Goal: Information Seeking & Learning: Learn about a topic

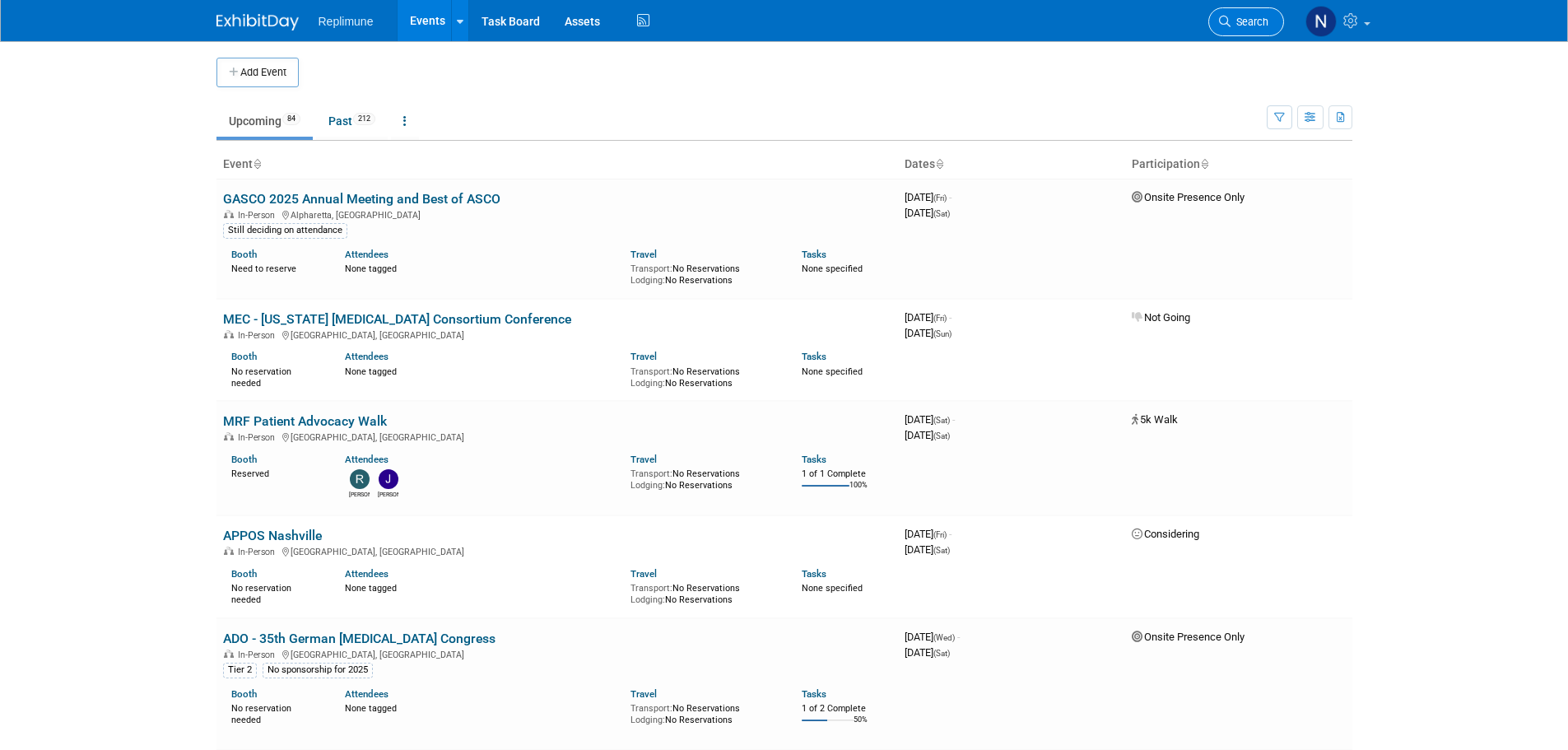
click at [1247, 15] on link "Search" at bounding box center [1245, 21] width 76 height 29
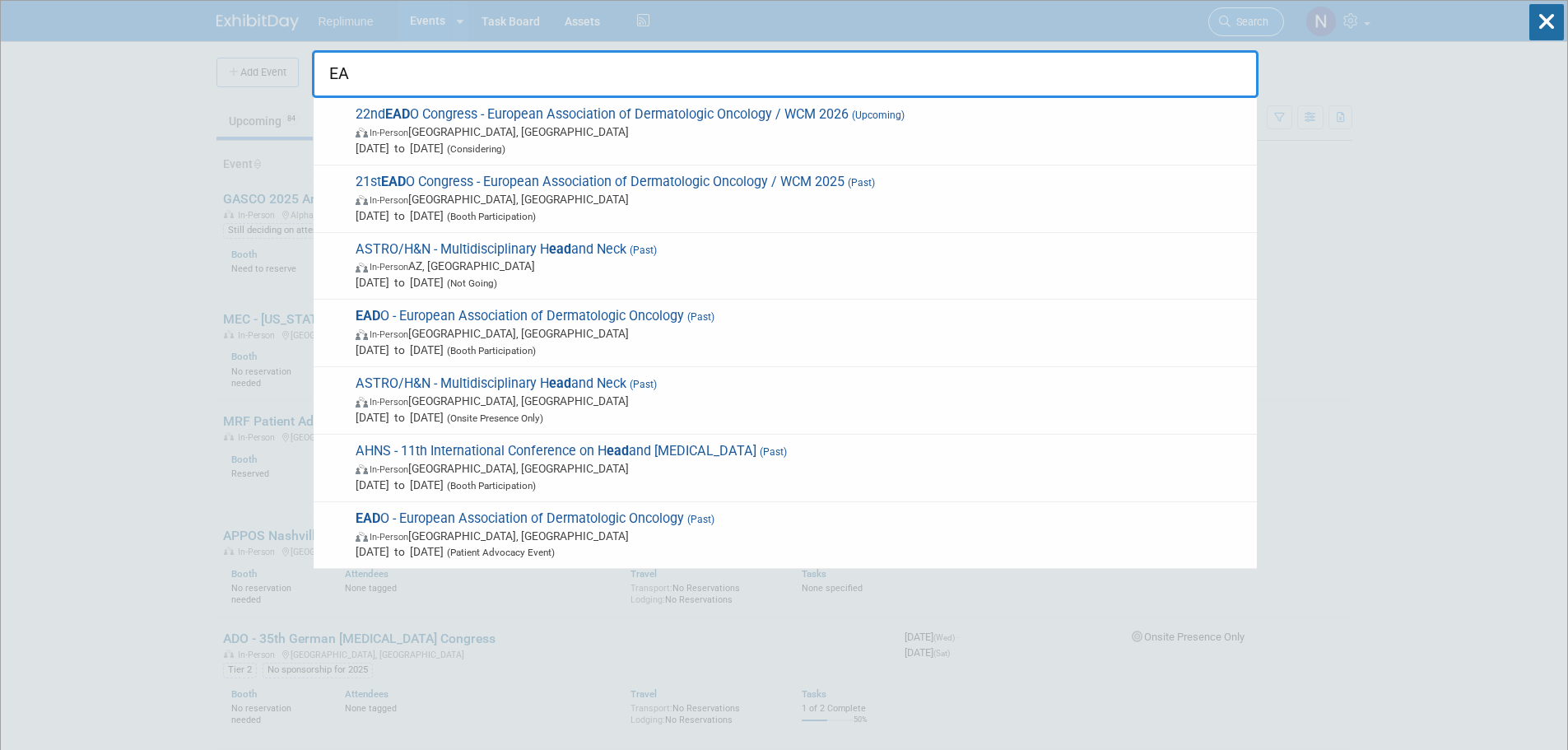
type input "E"
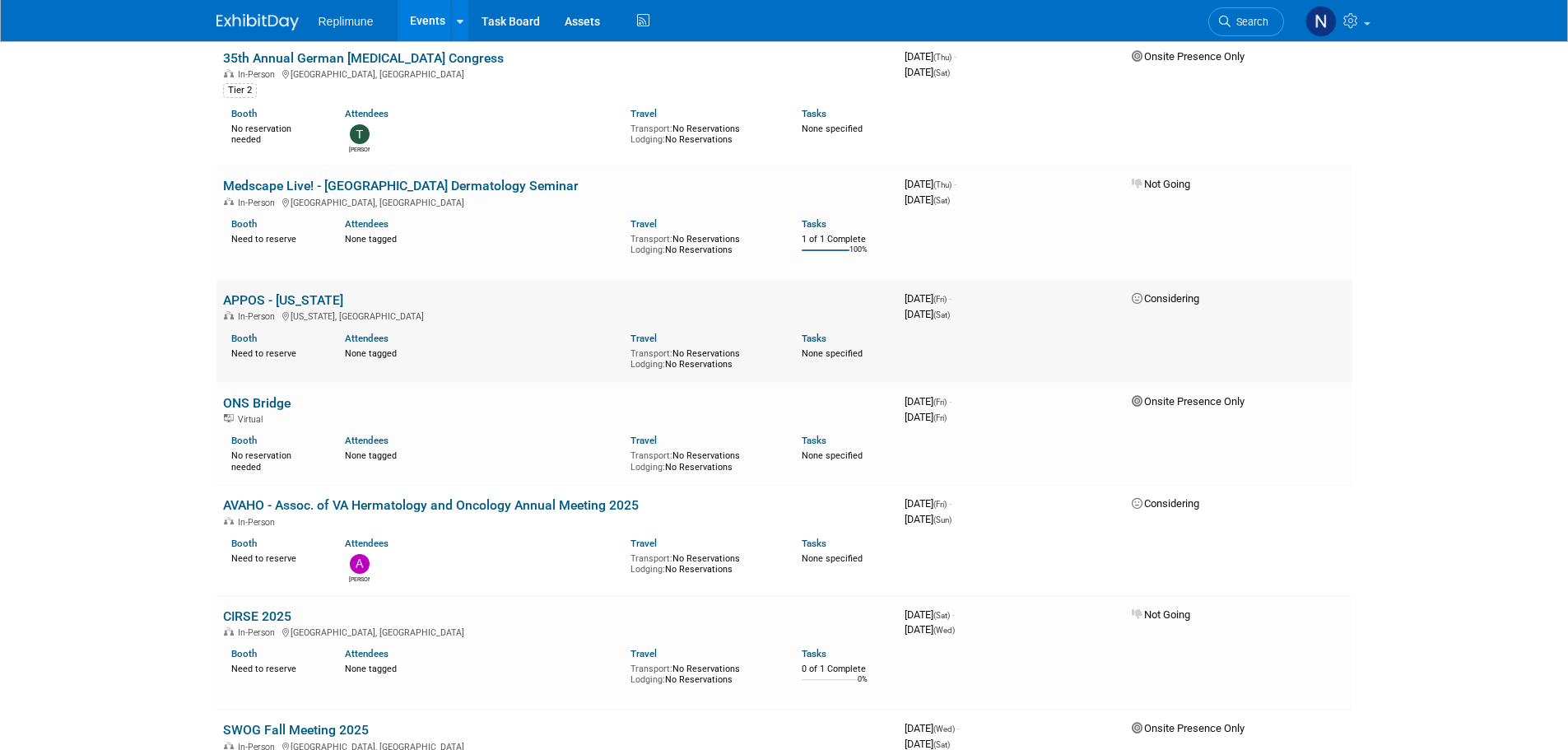
scroll to position [906, 0]
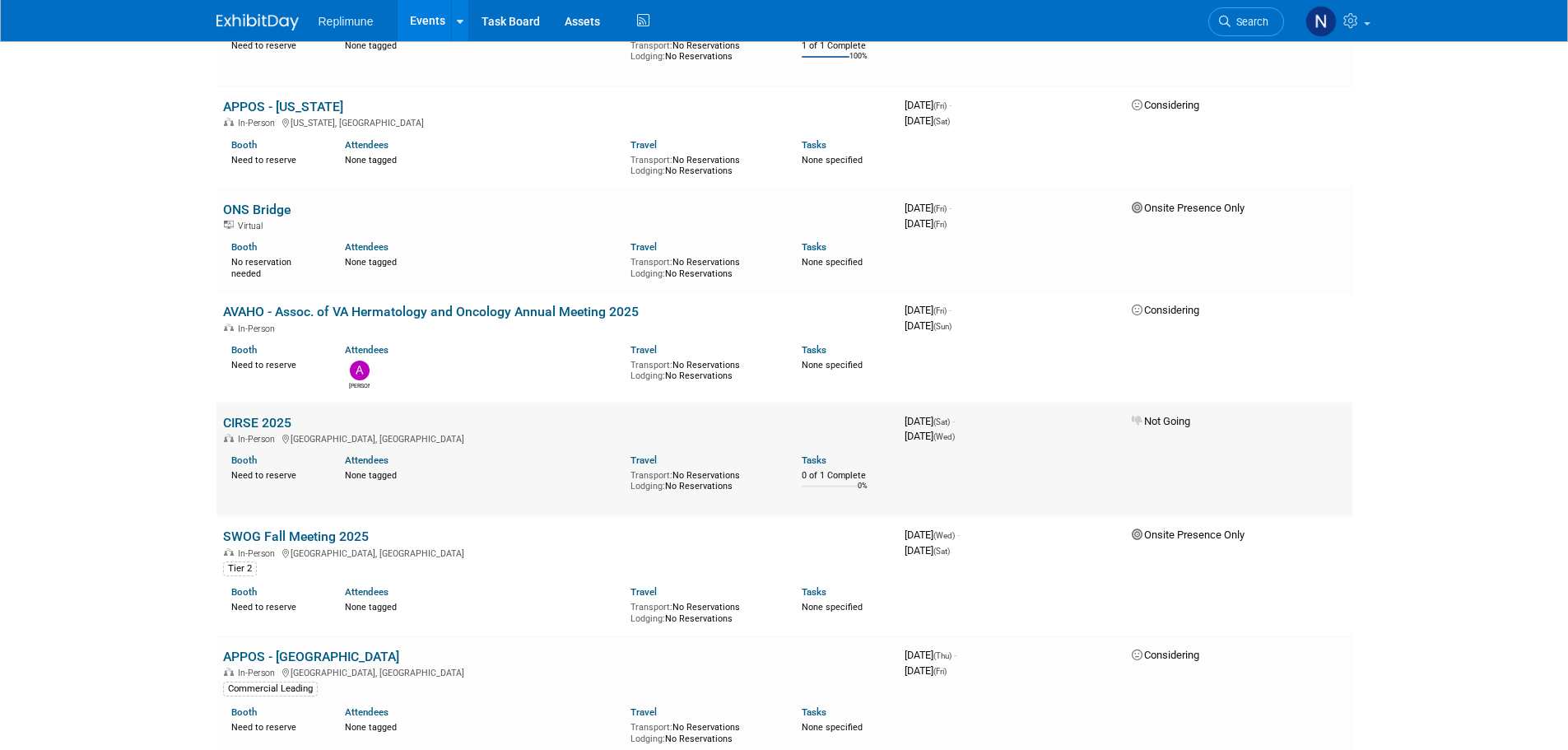
click at [244, 421] on link "CIRSE 2025" at bounding box center [257, 422] width 68 height 15
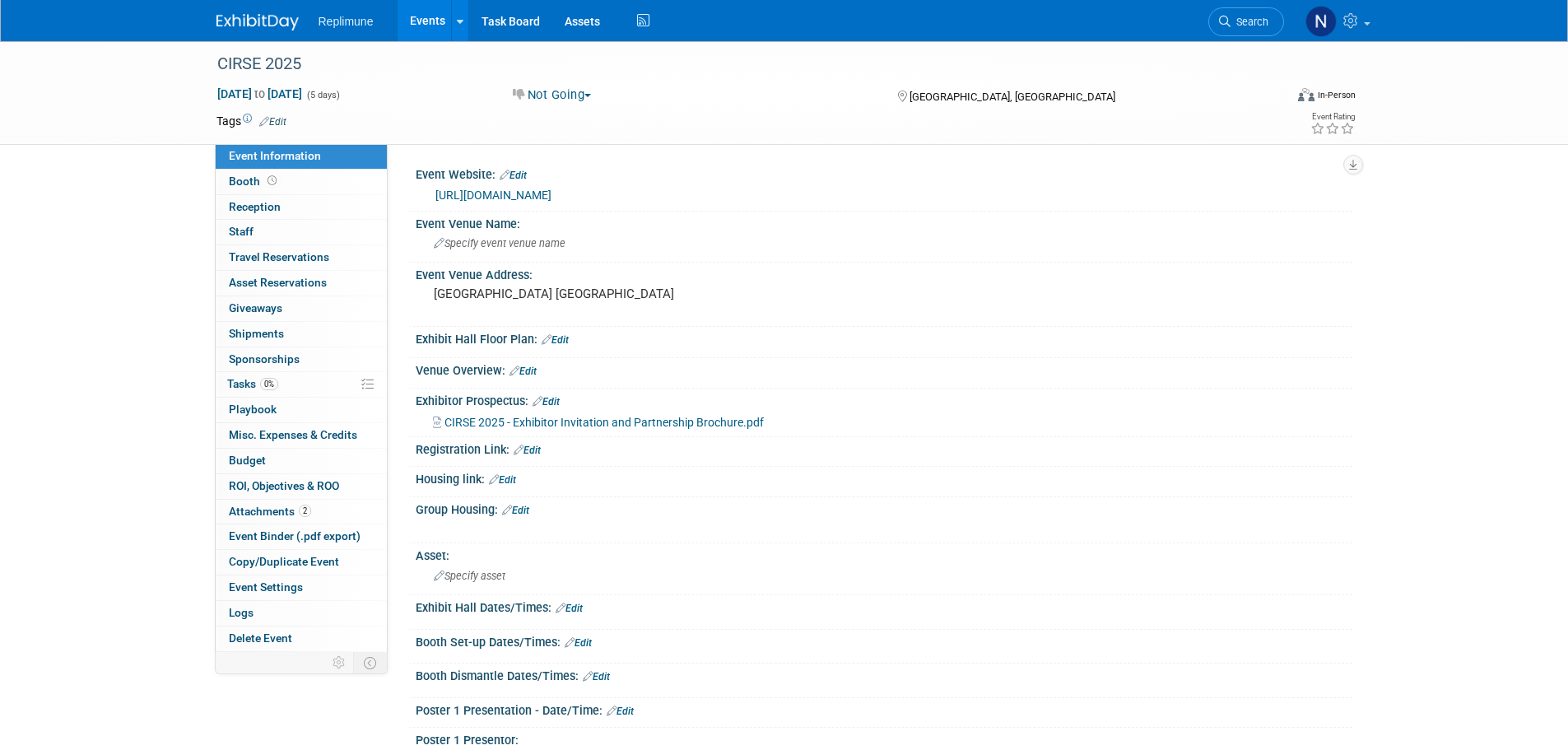
click at [552, 192] on link "[URL][DOMAIN_NAME]" at bounding box center [493, 195] width 116 height 13
click at [552, 94] on button "Not Going" at bounding box center [552, 95] width 90 height 17
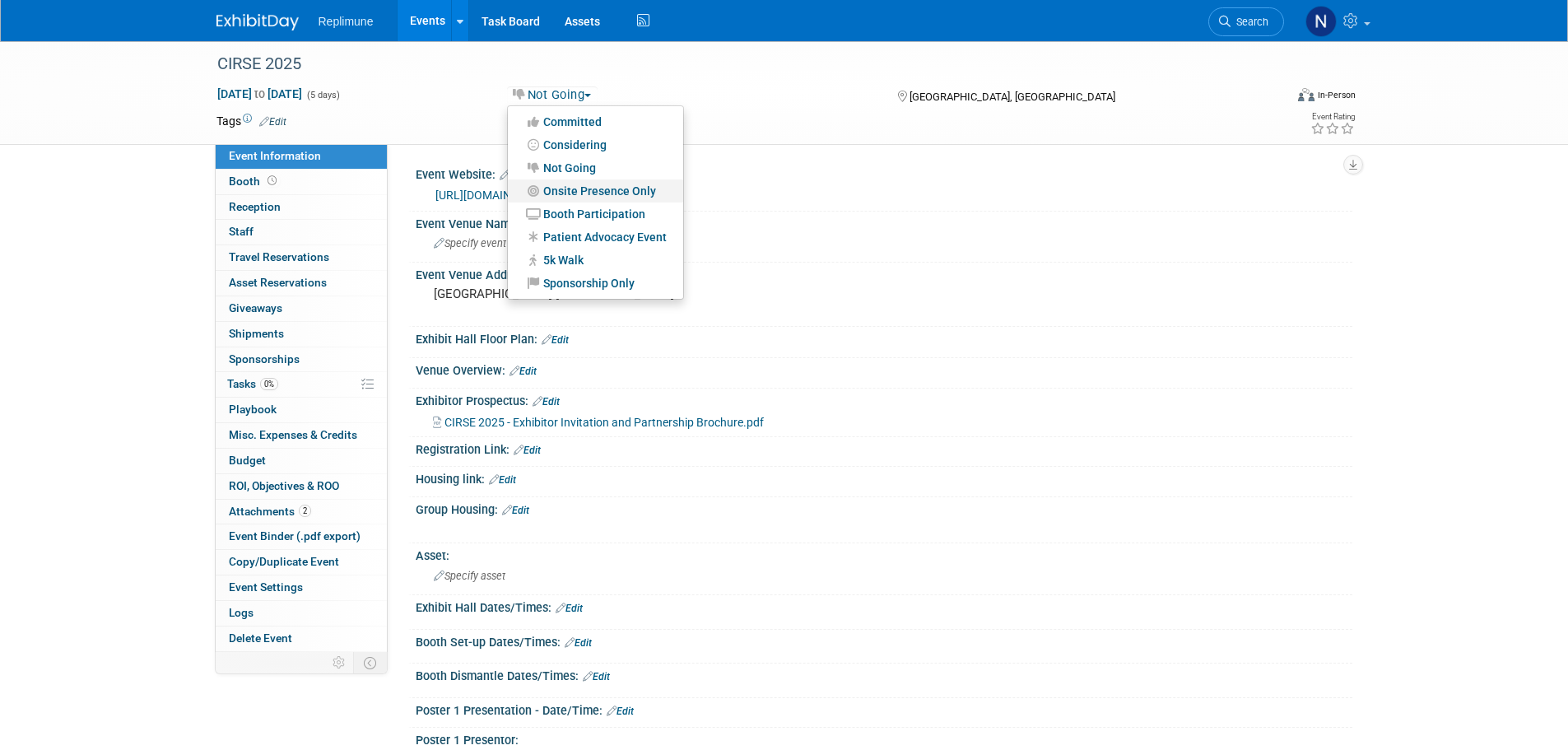
click at [552, 187] on link "Onsite Presence Only" at bounding box center [595, 191] width 175 height 23
